Goal: Find specific page/section: Find specific page/section

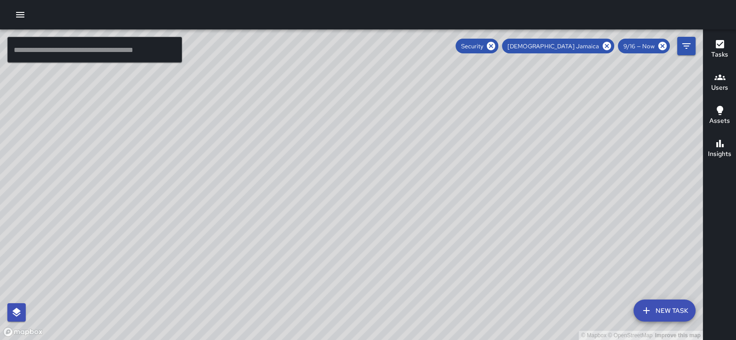
scroll to position [226, 0]
click at [721, 48] on icon "button" at bounding box center [719, 44] width 11 height 11
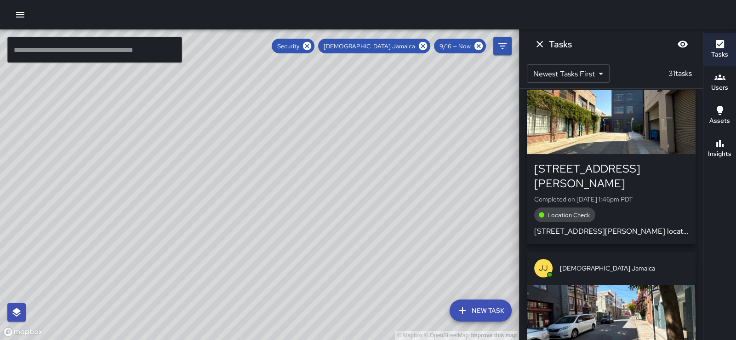
scroll to position [439, 0]
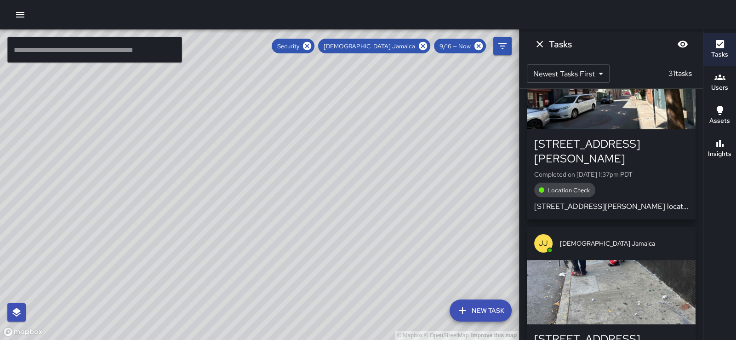
click at [627, 266] on div "button" at bounding box center [610, 292] width 169 height 64
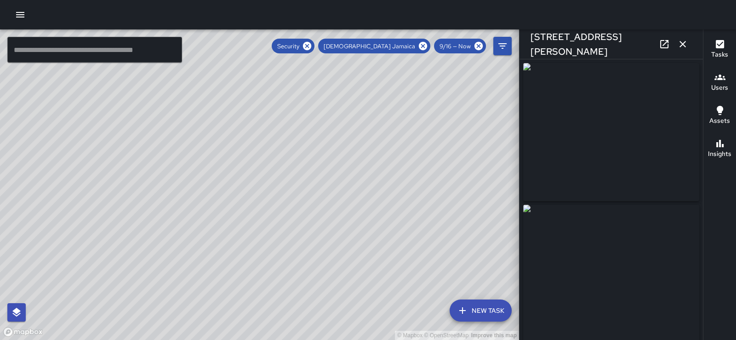
type input "**********"
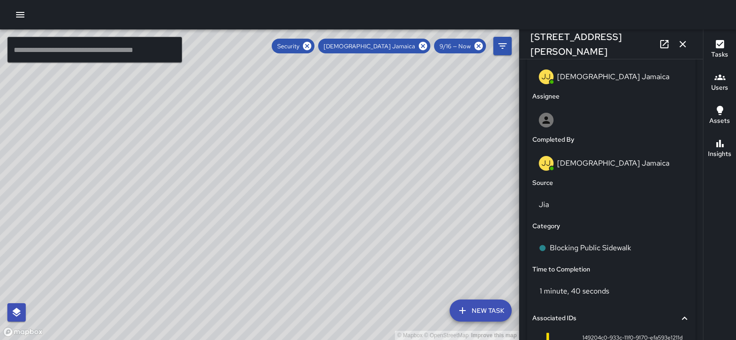
scroll to position [712, 0]
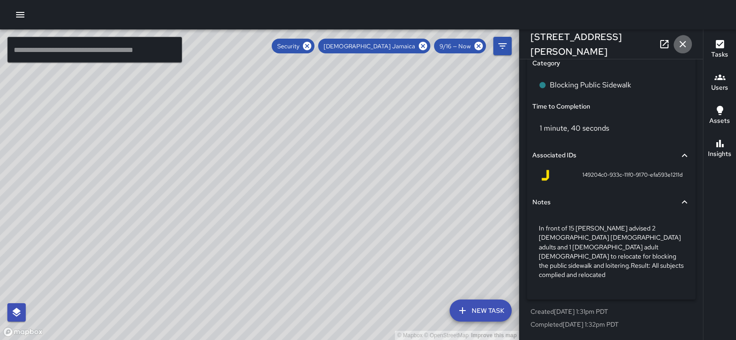
click at [682, 45] on icon "button" at bounding box center [682, 44] width 11 height 11
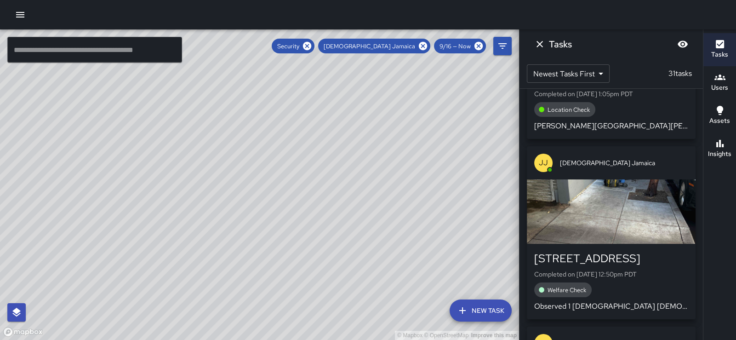
scroll to position [1285, 0]
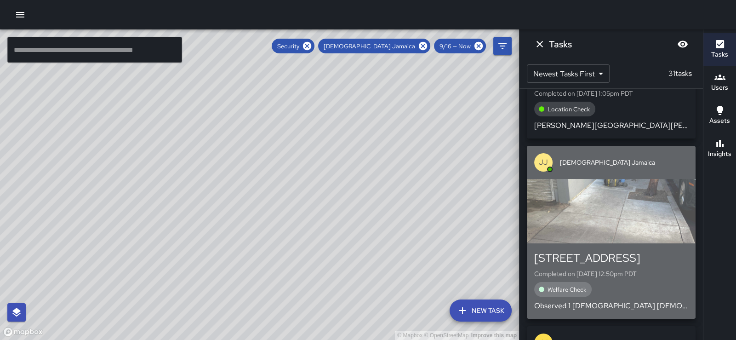
click at [627, 212] on div "button" at bounding box center [610, 211] width 169 height 64
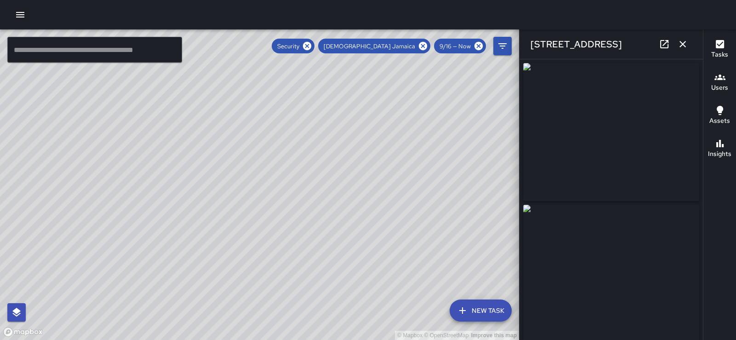
type input "**********"
click at [680, 44] on icon "button" at bounding box center [682, 44] width 6 height 6
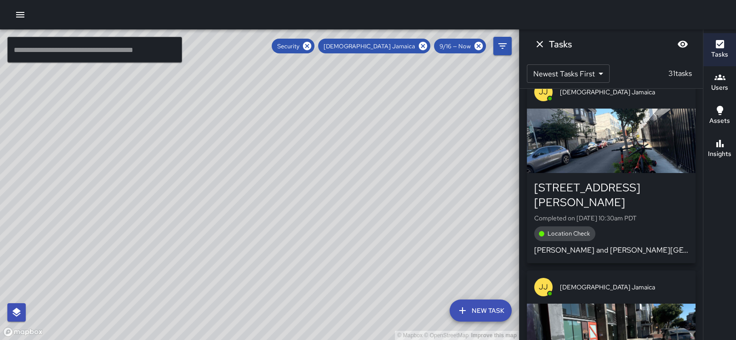
scroll to position [2660, 0]
click at [542, 45] on icon "Dismiss" at bounding box center [539, 44] width 6 height 6
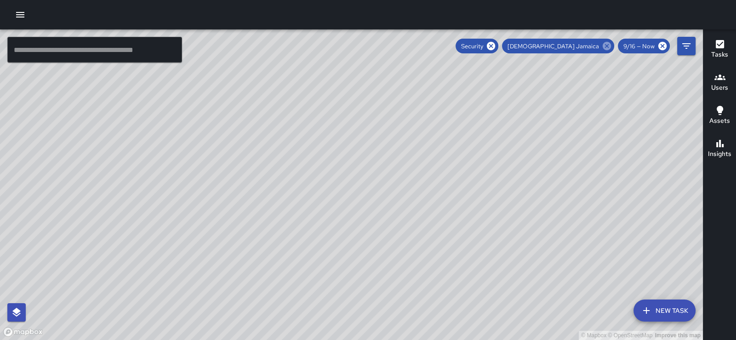
click at [601, 46] on icon at bounding box center [606, 46] width 10 height 10
drag, startPoint x: 582, startPoint y: 240, endPoint x: 398, endPoint y: 210, distance: 185.8
click at [398, 210] on div "© Mapbox © OpenStreetMap Improve this map" at bounding box center [351, 184] width 702 height 310
